Goal: Transaction & Acquisition: Purchase product/service

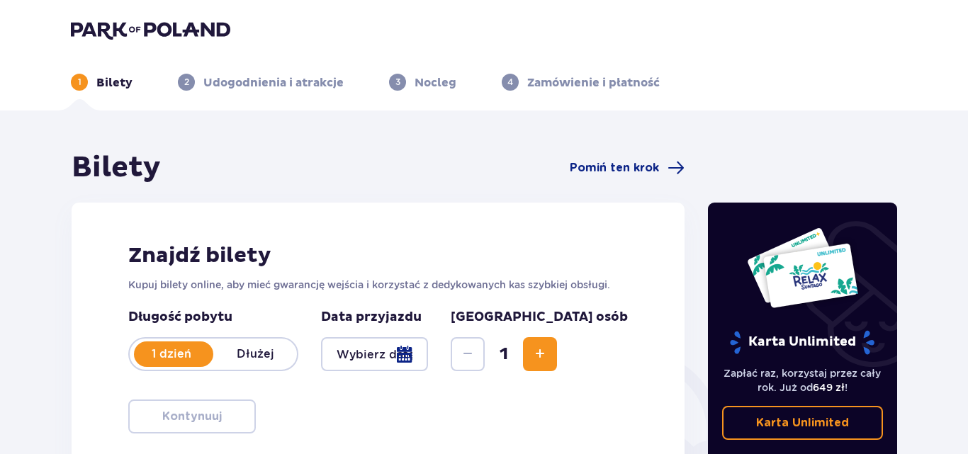
type input "[DATE]"
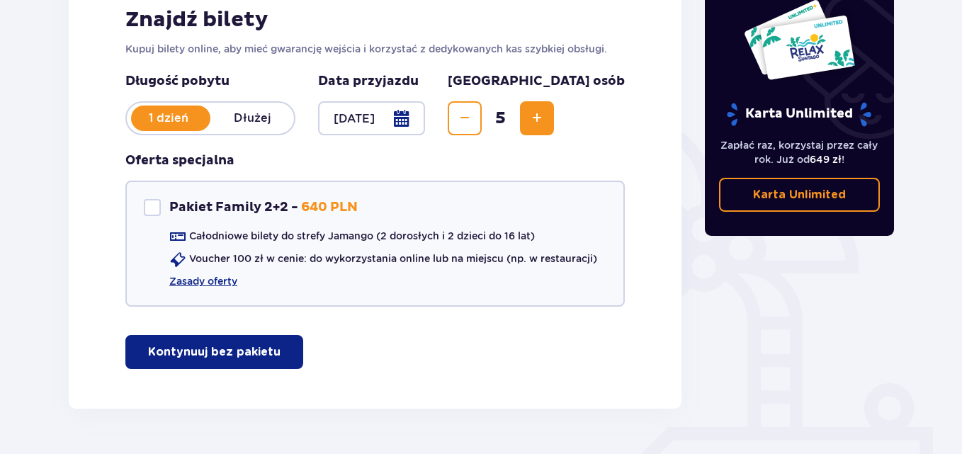
scroll to position [205, 0]
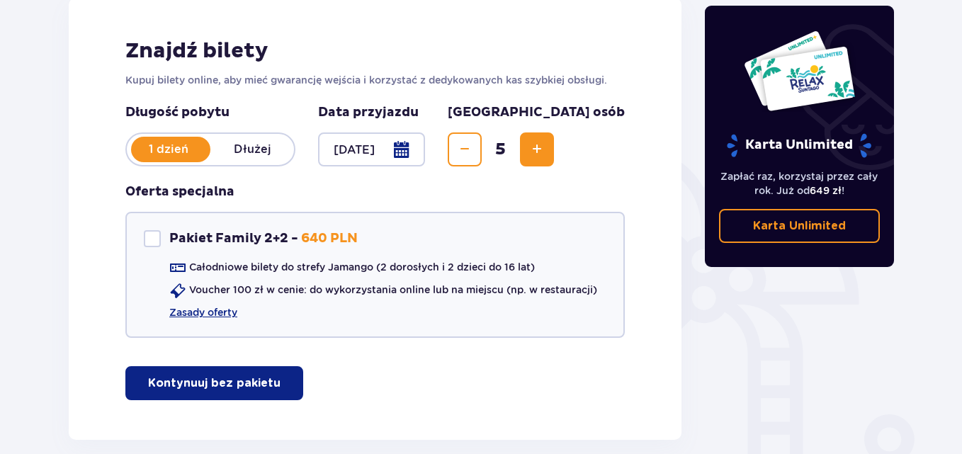
click at [554, 152] on button "Increase" at bounding box center [537, 150] width 34 height 34
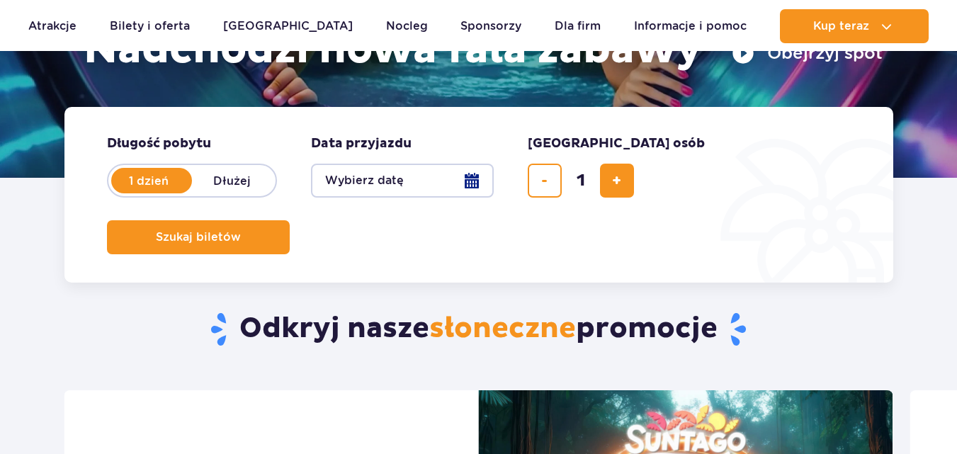
scroll to position [283, 0]
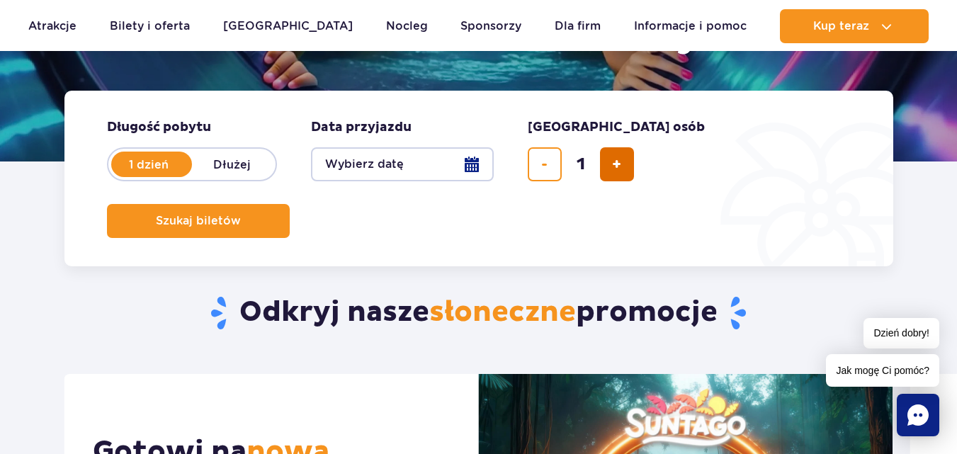
click at [613, 164] on span "dodaj bilet" at bounding box center [616, 164] width 9 height 0
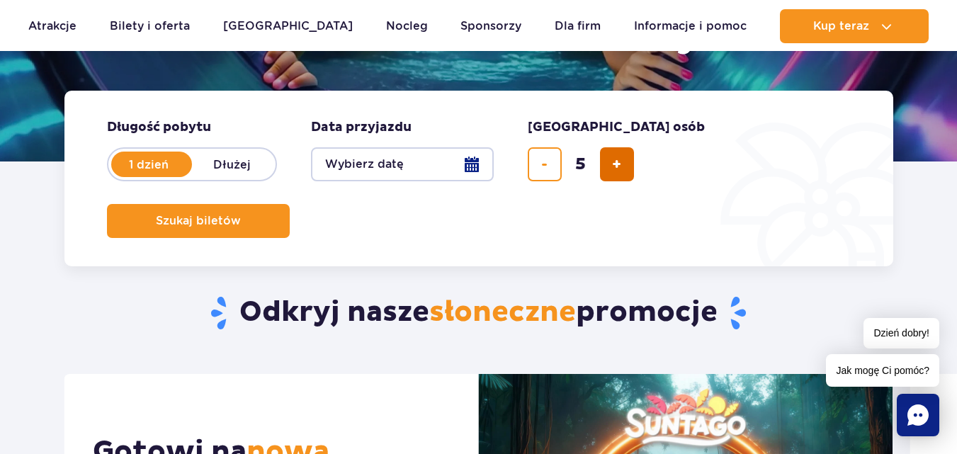
type input "6"
click at [468, 167] on button "Wybierz datę" at bounding box center [402, 164] width 183 height 34
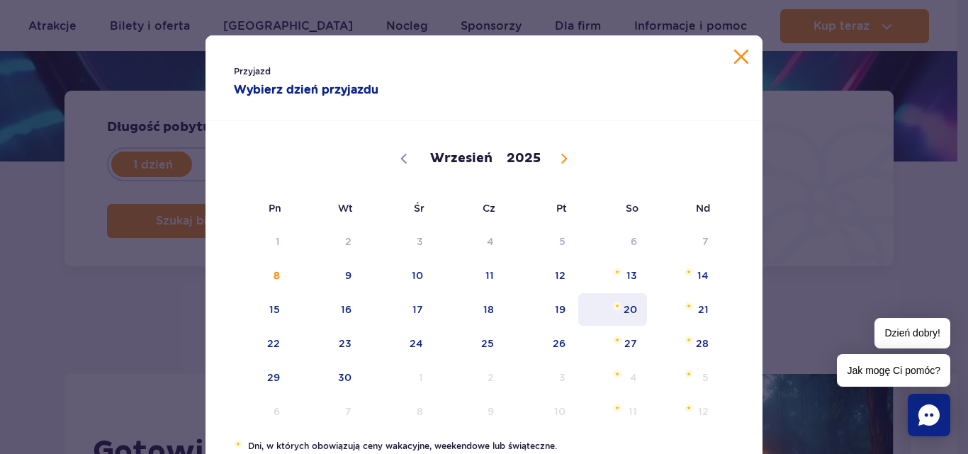
click at [622, 304] on span "20" at bounding box center [613, 309] width 72 height 33
click at [622, 304] on h2 "Odkryj nasze słoneczne promocje" at bounding box center [479, 313] width 830 height 37
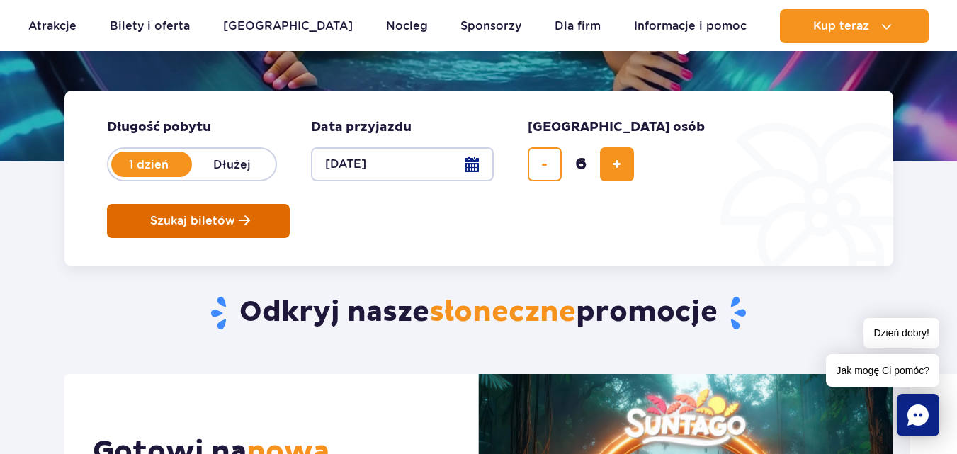
click at [235, 215] on span "Szukaj biletów" at bounding box center [192, 221] width 85 height 13
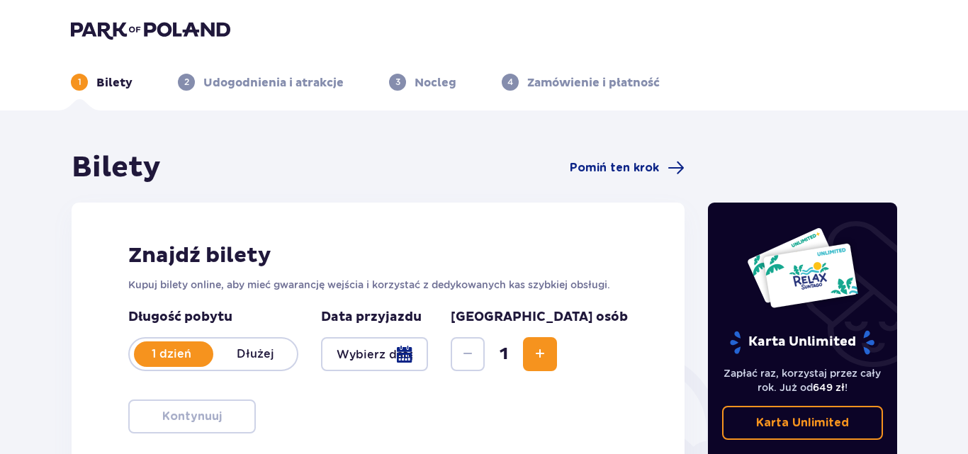
type input "[DATE]"
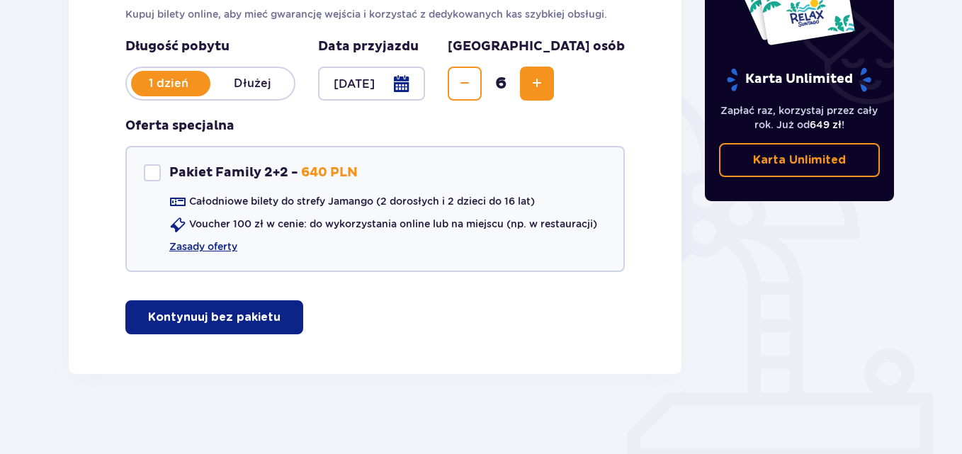
scroll to position [276, 0]
